Goal: Transaction & Acquisition: Purchase product/service

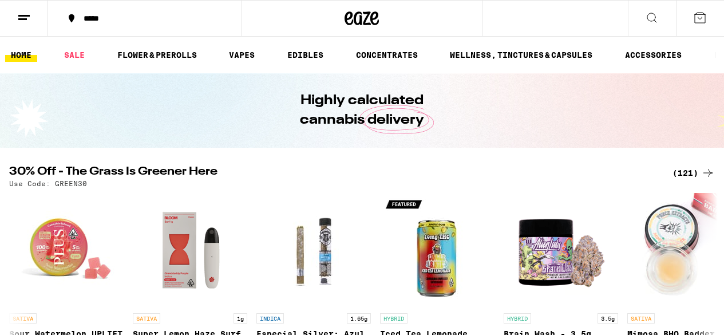
click at [658, 14] on icon at bounding box center [652, 18] width 14 height 14
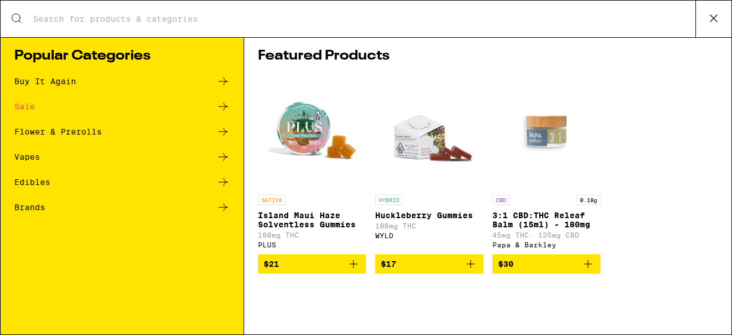
click at [150, 20] on input "Search for Products" at bounding box center [364, 19] width 663 height 10
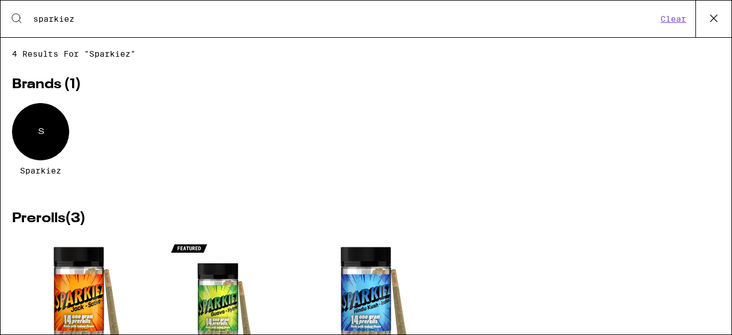
type input "sparkiez"
click at [46, 145] on div "S" at bounding box center [40, 131] width 57 height 57
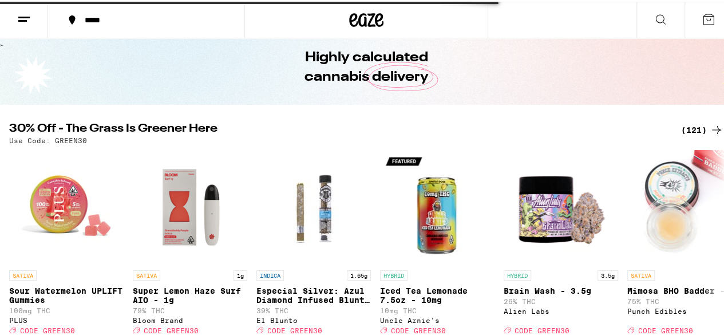
scroll to position [46, 0]
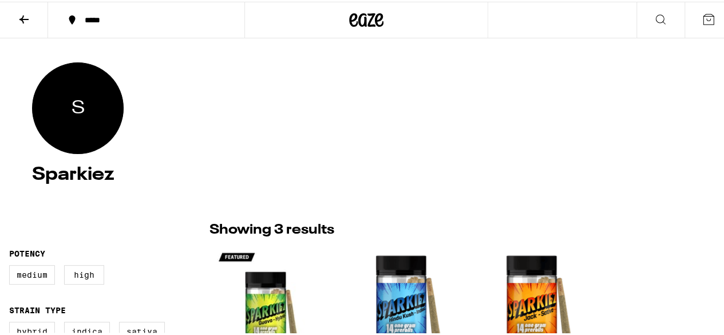
scroll to position [92, 0]
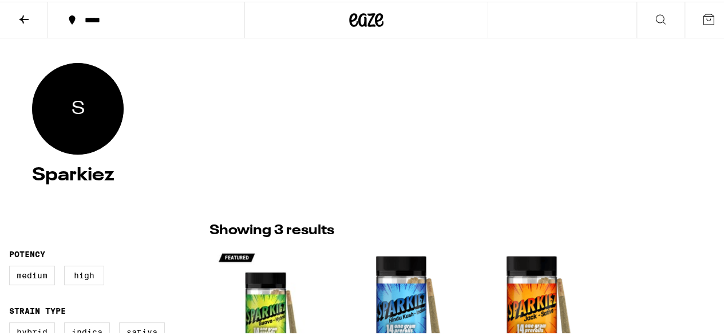
click at [19, 18] on icon at bounding box center [24, 18] width 14 height 14
